Goal: Task Accomplishment & Management: Complete application form

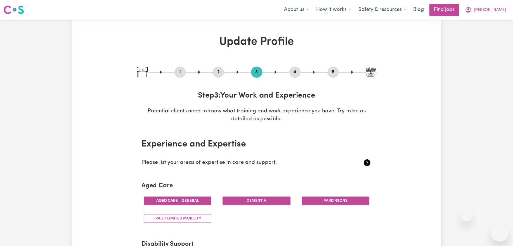
select select "2023"
select select "2025"
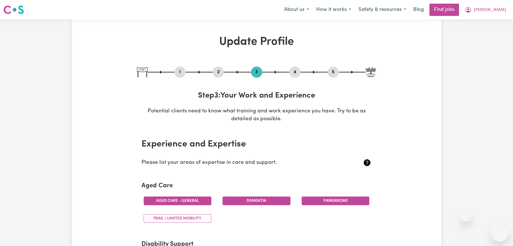
select select "2025"
select select "Assist clients with medication [HLTHPS006]"
click at [294, 72] on button "4" at bounding box center [295, 72] width 11 height 7
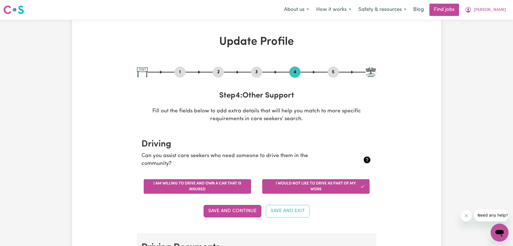
click at [215, 184] on button "I am willing to drive and own a car that is insured" at bounding box center [197, 186] width 107 height 15
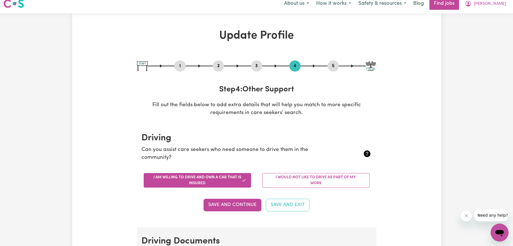
scroll to position [6, 0]
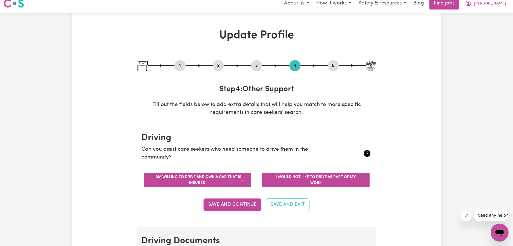
click at [325, 187] on button "I would not like to drive as part of my work" at bounding box center [315, 180] width 107 height 15
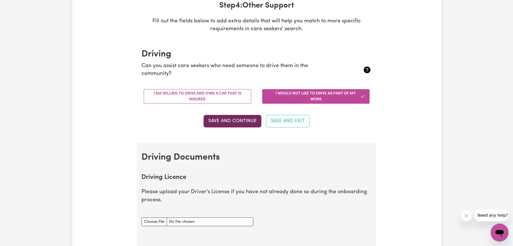
scroll to position [123, 0]
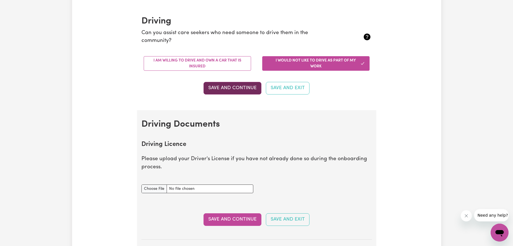
click at [227, 89] on button "Save and Continue" at bounding box center [233, 88] width 58 height 12
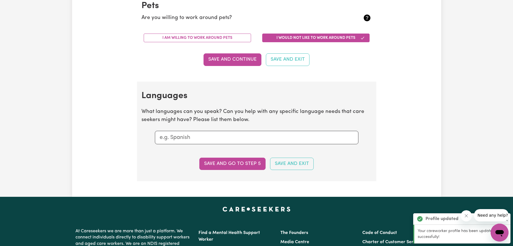
scroll to position [497, 0]
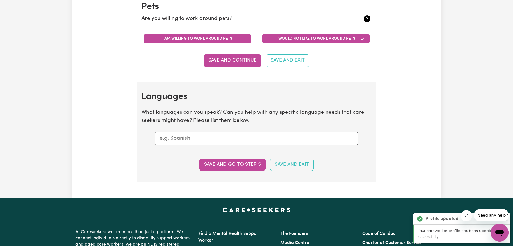
click at [236, 40] on button "I am willing to work around pets" at bounding box center [197, 38] width 107 height 9
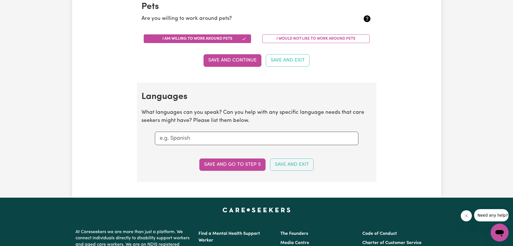
click at [233, 136] on input "text" at bounding box center [257, 138] width 194 height 8
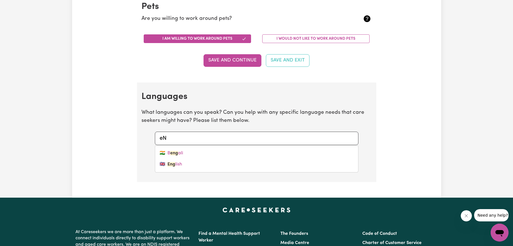
type input "e"
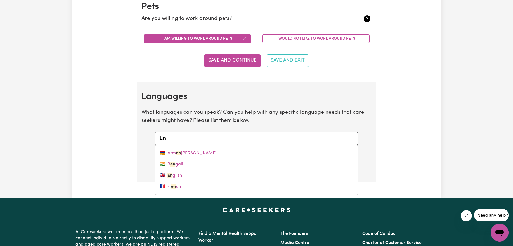
type input "Eng"
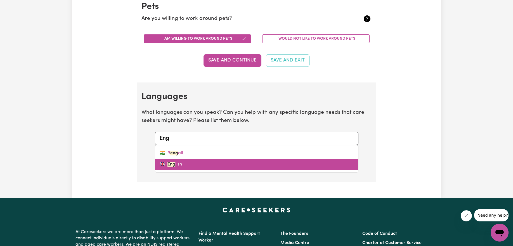
click at [184, 165] on link "🇬🇧 Eng lish" at bounding box center [256, 164] width 203 height 11
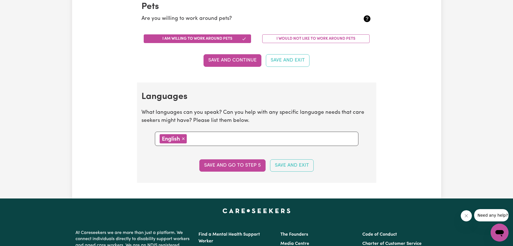
click at [210, 139] on input "text" at bounding box center [271, 138] width 165 height 8
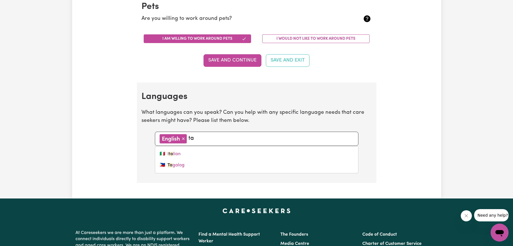
type input "tag"
type input "tagalog"
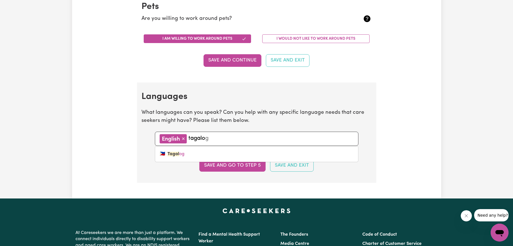
type input "tagalog"
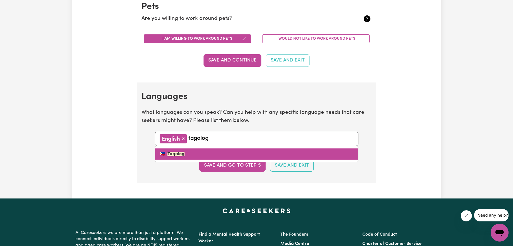
click at [203, 154] on link "🇵🇭 Tagalog" at bounding box center [256, 154] width 203 height 11
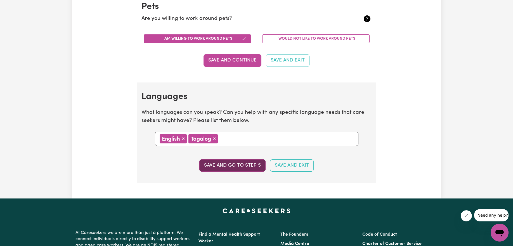
click at [240, 167] on button "Save and go to step 5" at bounding box center [233, 166] width 66 height 12
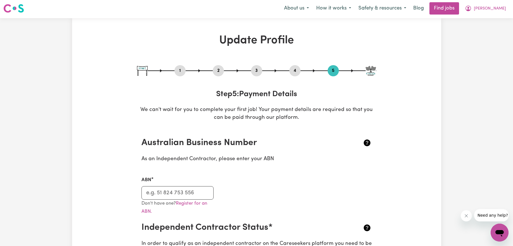
scroll to position [2, 0]
